Goal: Task Accomplishment & Management: Use online tool/utility

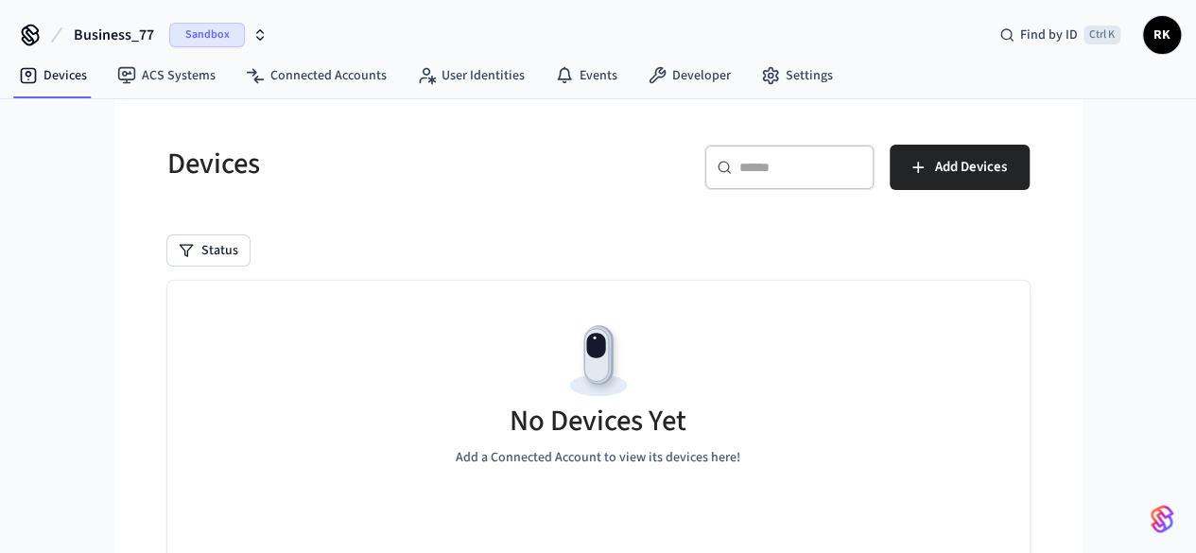
click at [1171, 34] on span "RK" at bounding box center [1162, 35] width 34 height 34
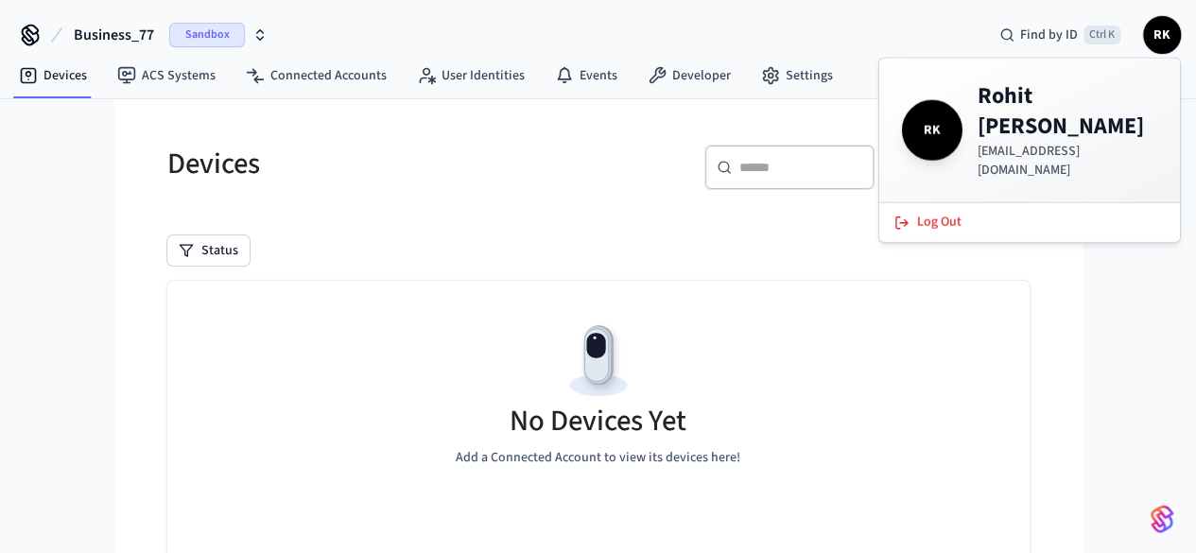
click at [844, 21] on div "Business_77 Sandbox Find by ID Ctrl K RK" at bounding box center [598, 27] width 1196 height 55
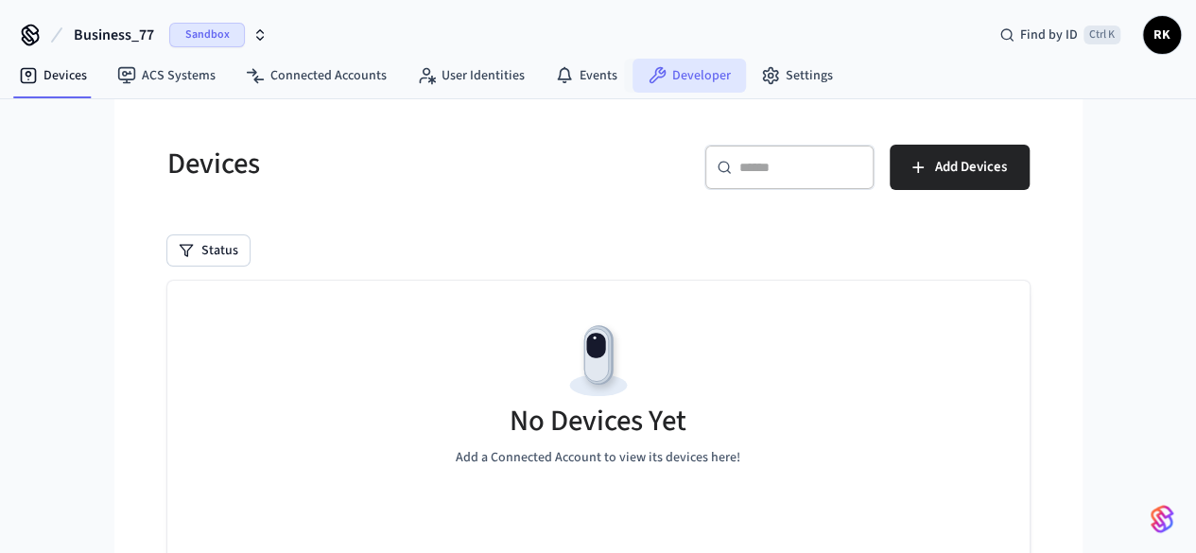
click at [677, 78] on link "Developer" at bounding box center [689, 76] width 113 height 34
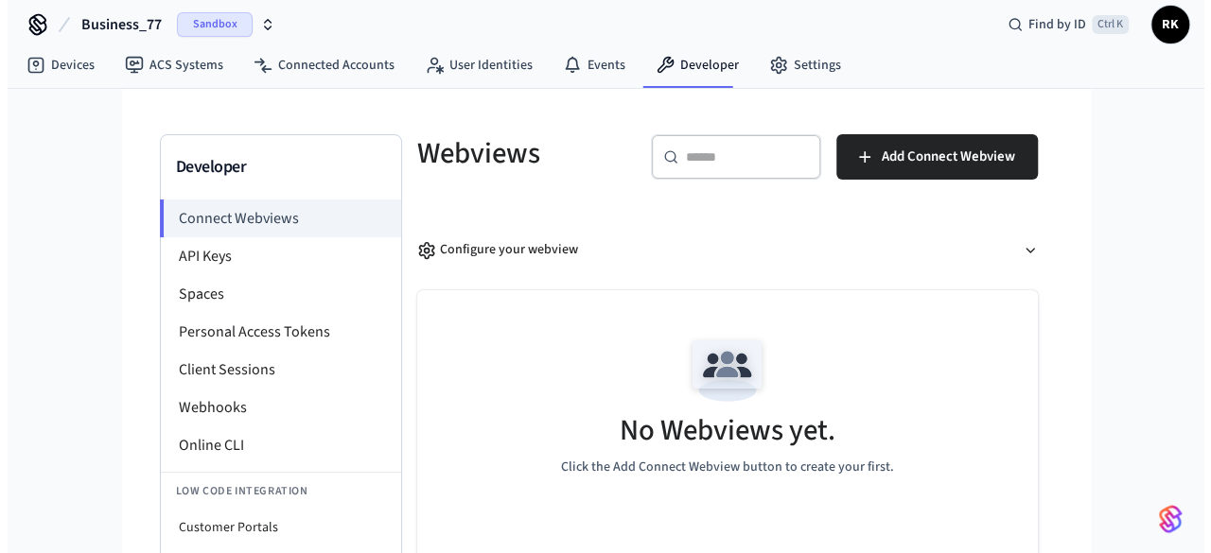
scroll to position [11, 0]
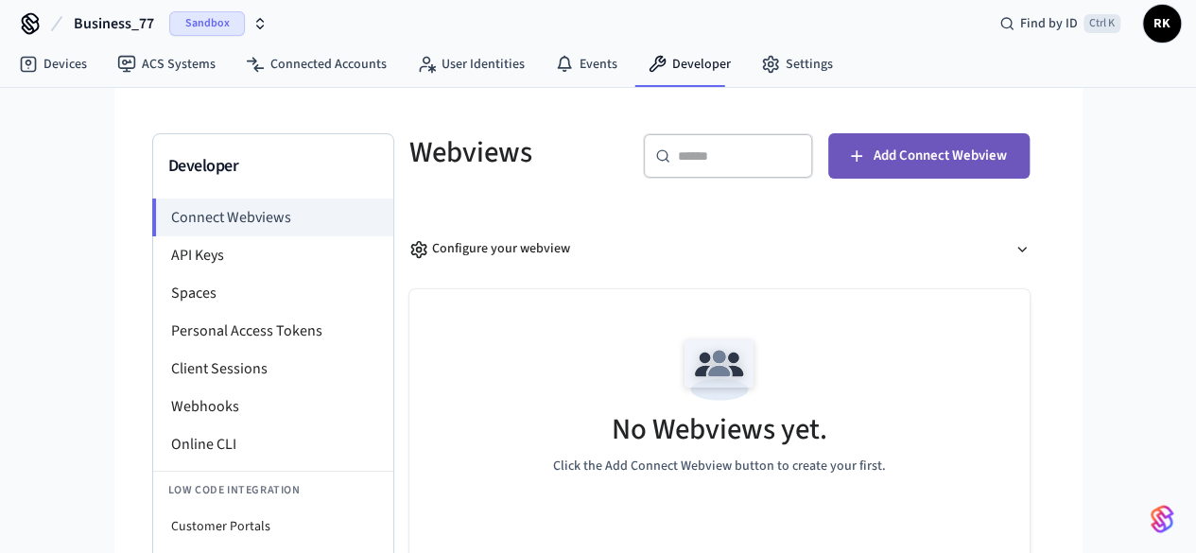
click at [980, 155] on button "Add Connect Webview" at bounding box center [929, 155] width 201 height 45
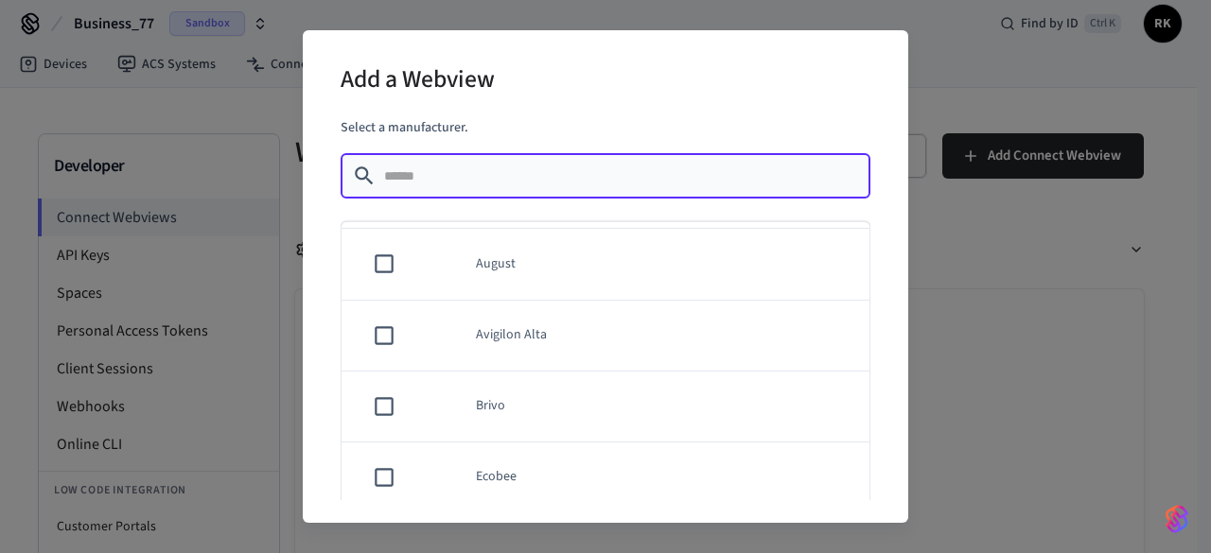
scroll to position [0, 0]
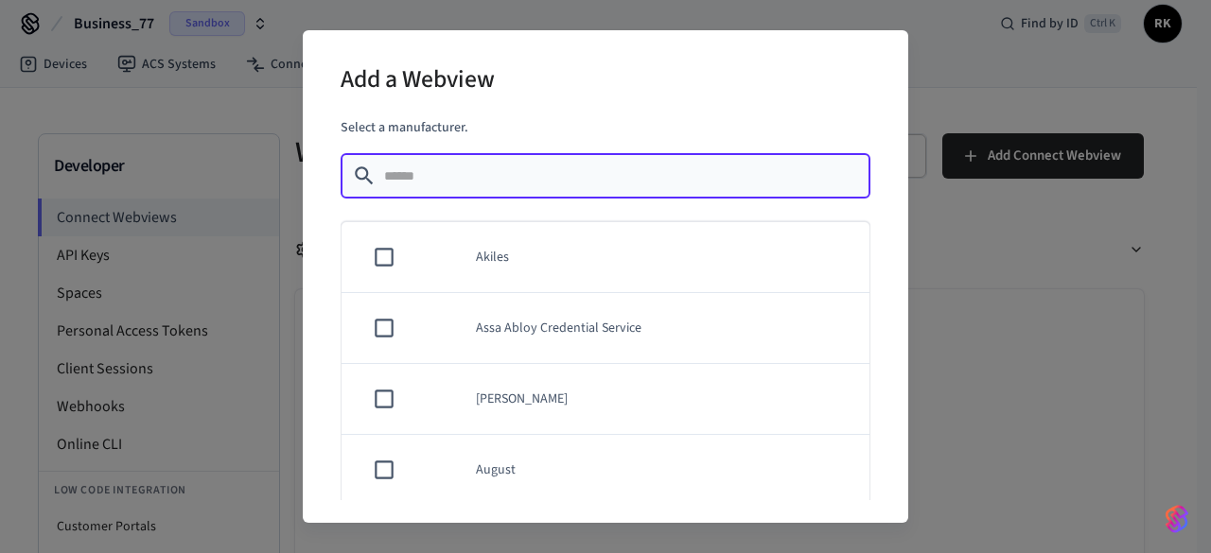
type input "*"
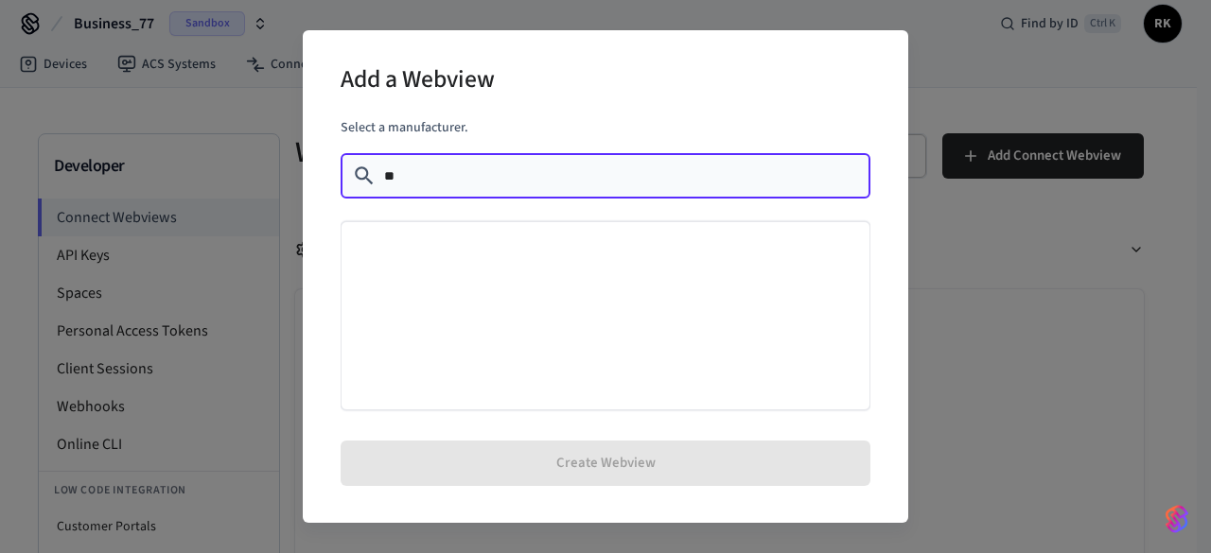
type input "*"
type input "**"
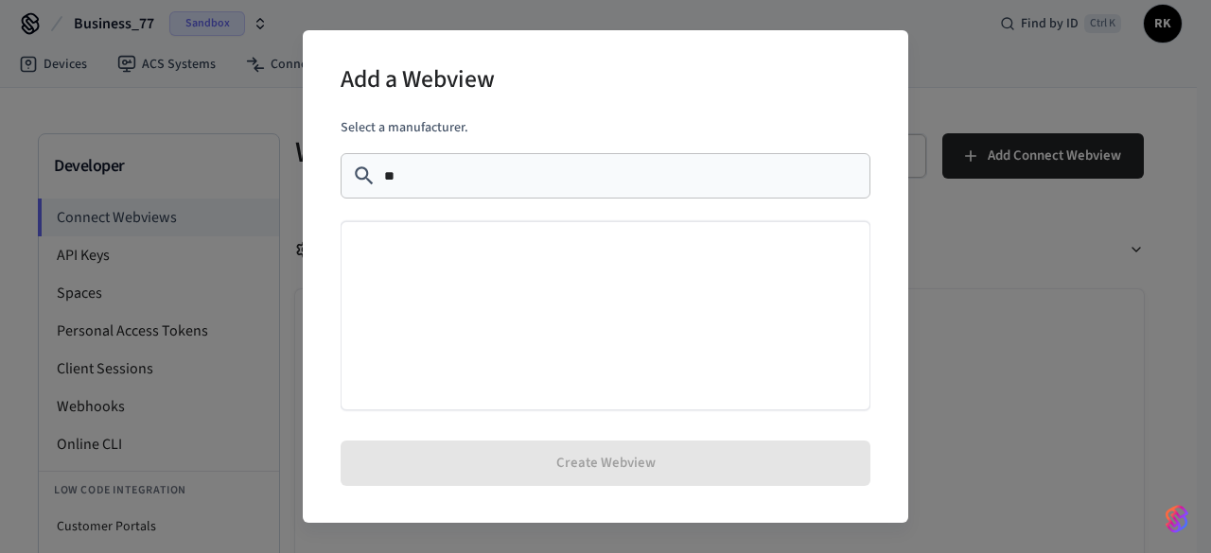
click at [985, 22] on div "Add a Webview Select a manufacturer. ​ ** ​ Create Webview" at bounding box center [605, 276] width 1211 height 553
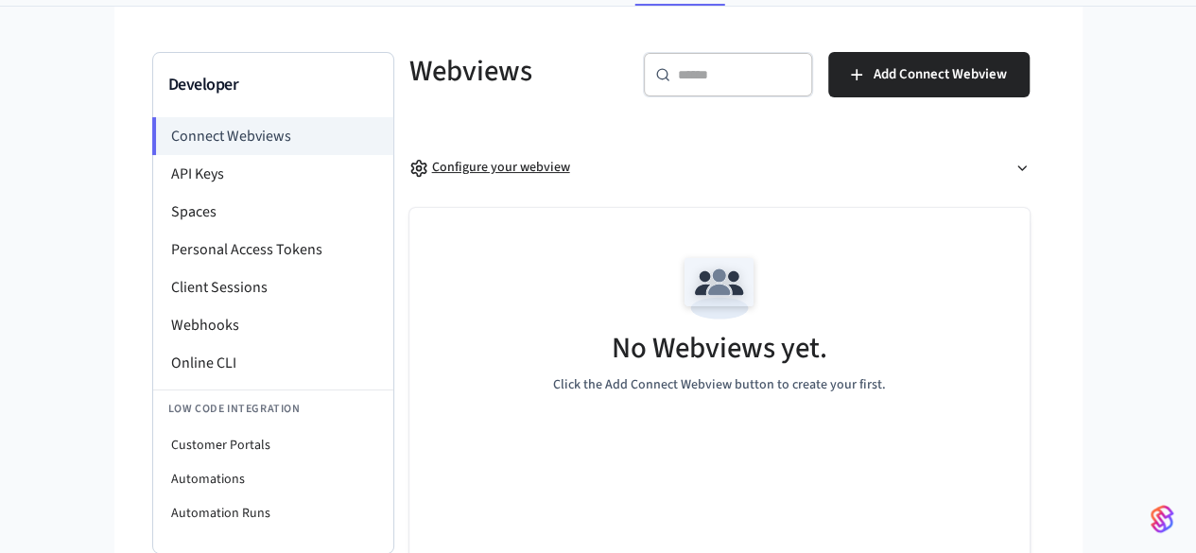
scroll to position [92, 0]
